Goal: Task Accomplishment & Management: Use online tool/utility

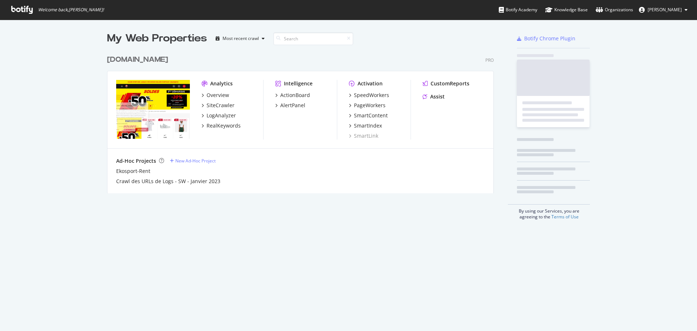
scroll to position [142, 387]
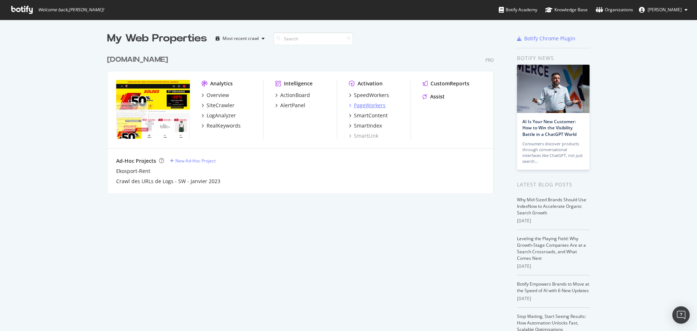
click at [373, 104] on div "PageWorkers" at bounding box center [370, 105] width 32 height 7
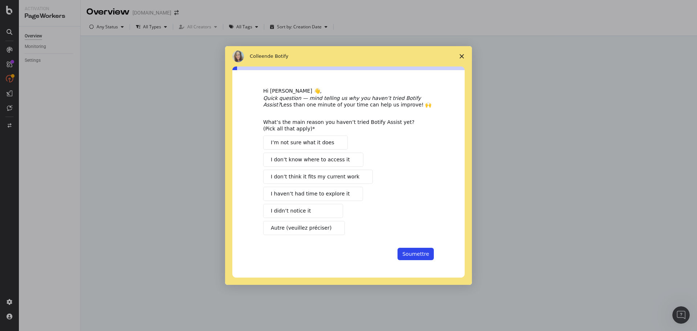
click at [462, 56] on polygon "Fermer l'enquête" at bounding box center [461, 56] width 4 height 4
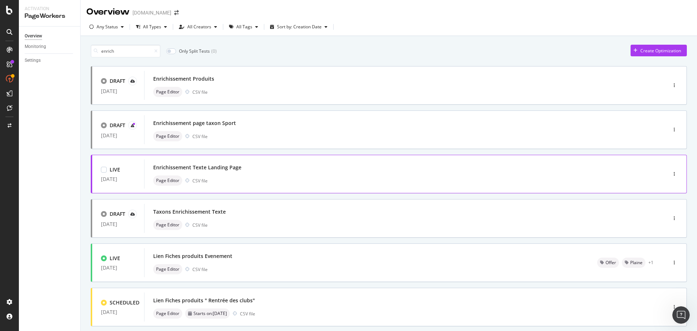
click at [222, 168] on div "Enrichissement Texte Landing Page" at bounding box center [197, 167] width 88 height 7
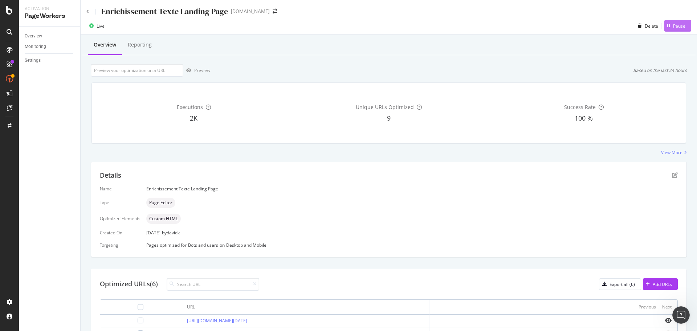
click at [673, 24] on div "Pause" at bounding box center [679, 26] width 12 height 6
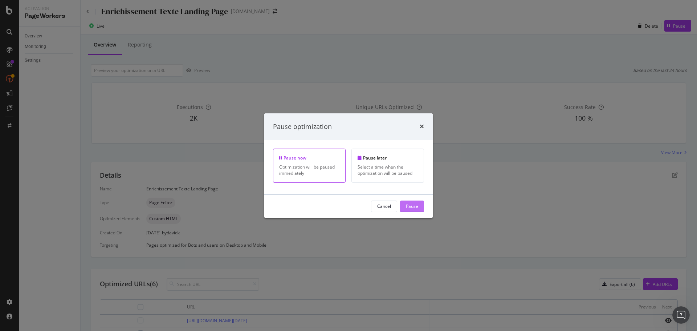
click at [411, 206] on div "Pause" at bounding box center [412, 206] width 12 height 6
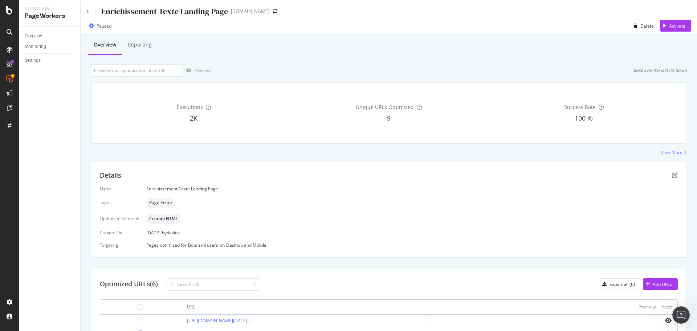
click at [49, 158] on div "Overview Monitoring Settings" at bounding box center [49, 178] width 61 height 304
